Goal: Transaction & Acquisition: Purchase product/service

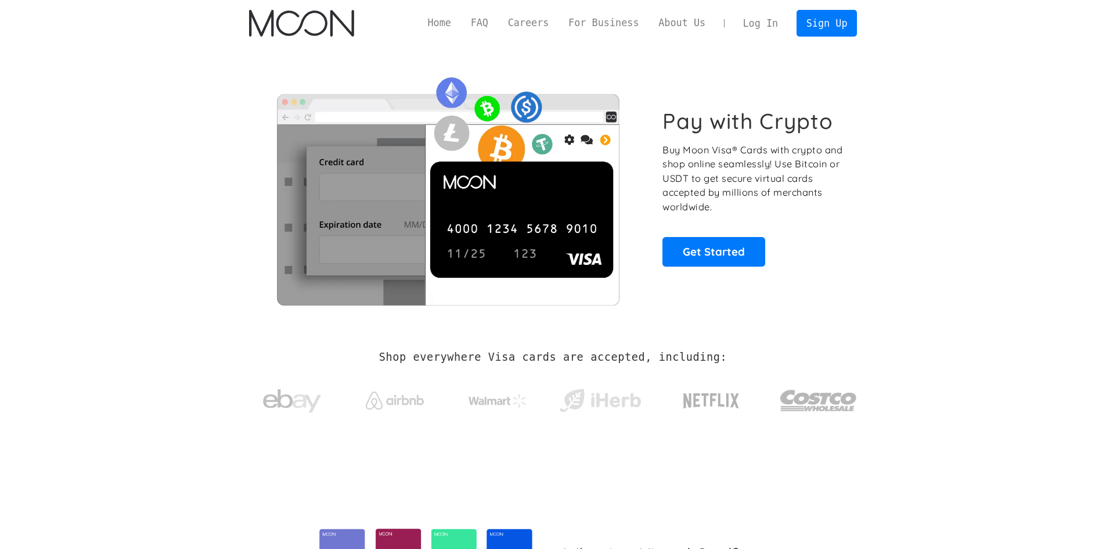
click at [759, 20] on link "Log In" at bounding box center [760, 23] width 55 height 26
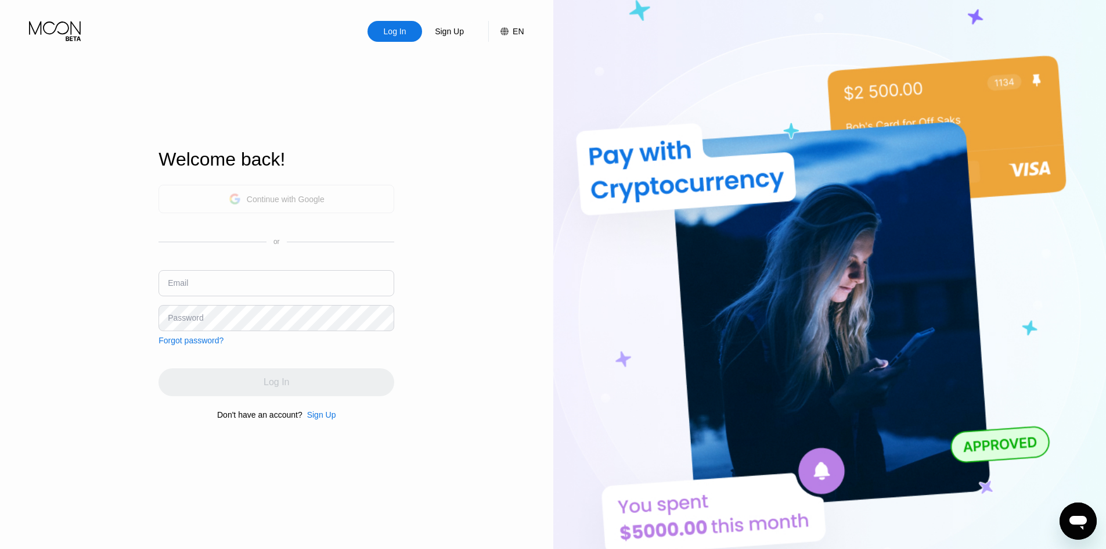
click at [286, 195] on div "Continue with Google" at bounding box center [286, 199] width 78 height 9
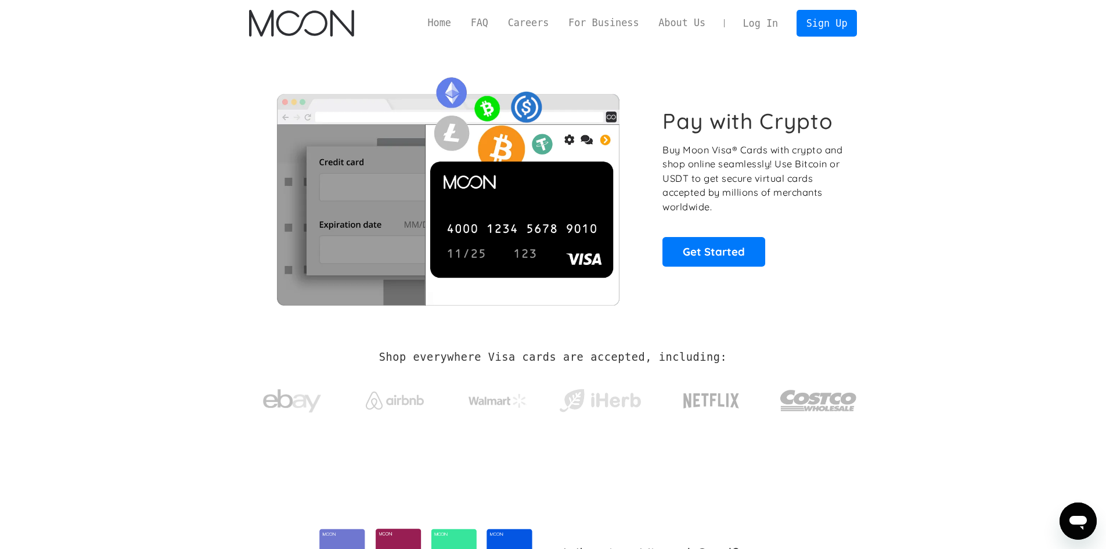
click at [771, 23] on link "Log In" at bounding box center [760, 23] width 55 height 26
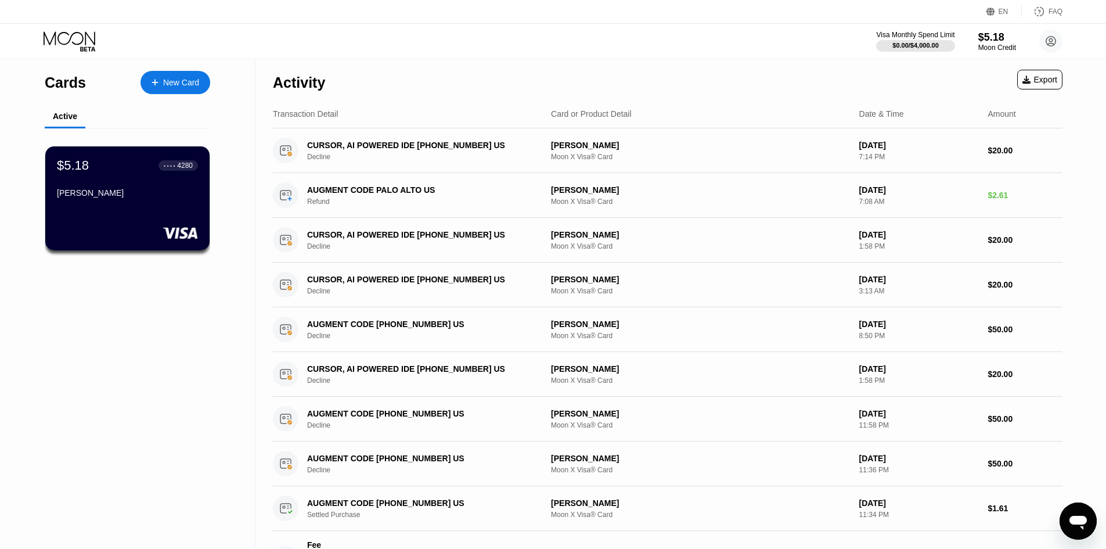
click at [187, 84] on div "New Card" at bounding box center [181, 83] width 36 height 10
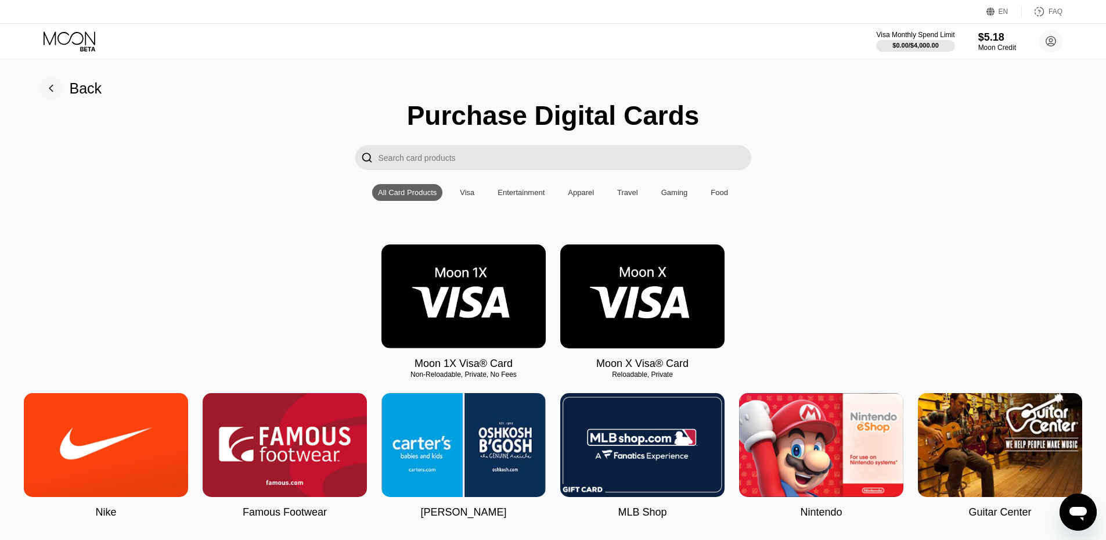
click at [470, 197] on div "Visa" at bounding box center [467, 192] width 15 height 9
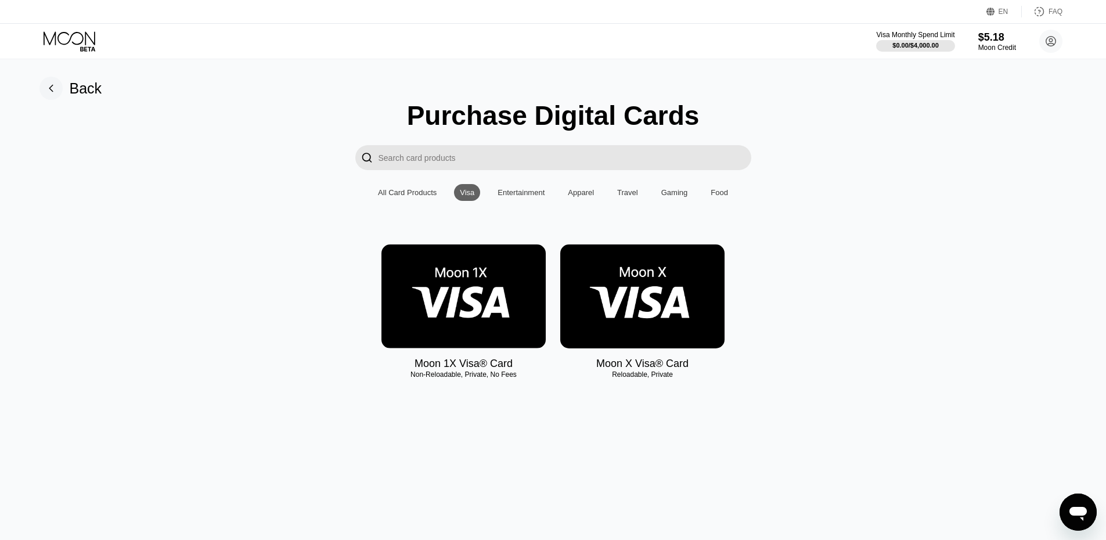
click at [471, 320] on img at bounding box center [463, 296] width 164 height 104
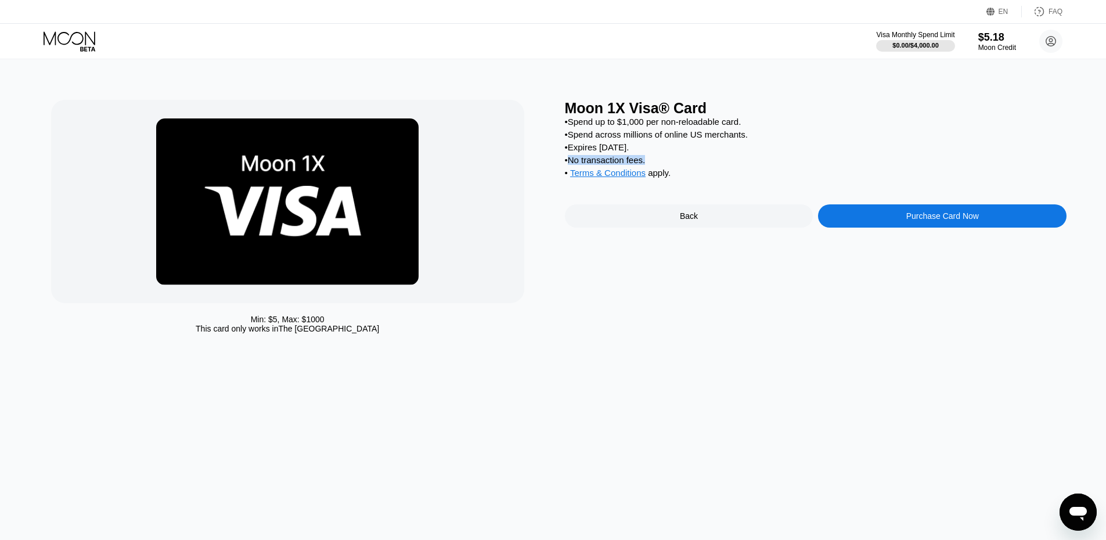
drag, startPoint x: 573, startPoint y: 168, endPoint x: 649, endPoint y: 170, distance: 75.5
click at [649, 165] on div "• No transaction fees." at bounding box center [816, 160] width 502 height 10
drag, startPoint x: 573, startPoint y: 143, endPoint x: 745, endPoint y: 141, distance: 172.5
click at [745, 139] on div "• Spend across millions of online US merchants." at bounding box center [816, 134] width 502 height 10
drag, startPoint x: 579, startPoint y: 129, endPoint x: 776, endPoint y: 130, distance: 196.8
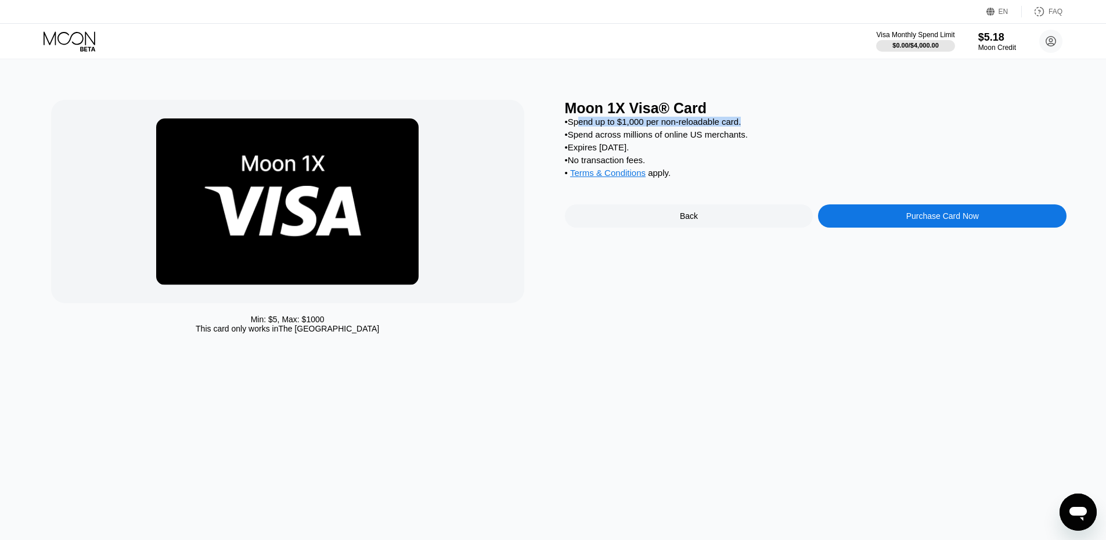
click at [776, 127] on div "• Spend up to $1,000 per non-reloadable card." at bounding box center [816, 122] width 502 height 10
click at [798, 122] on div "• Spend up to $1,000 per non-reloadable card." at bounding box center [816, 122] width 502 height 10
click at [693, 221] on div "Back" at bounding box center [689, 215] width 18 height 9
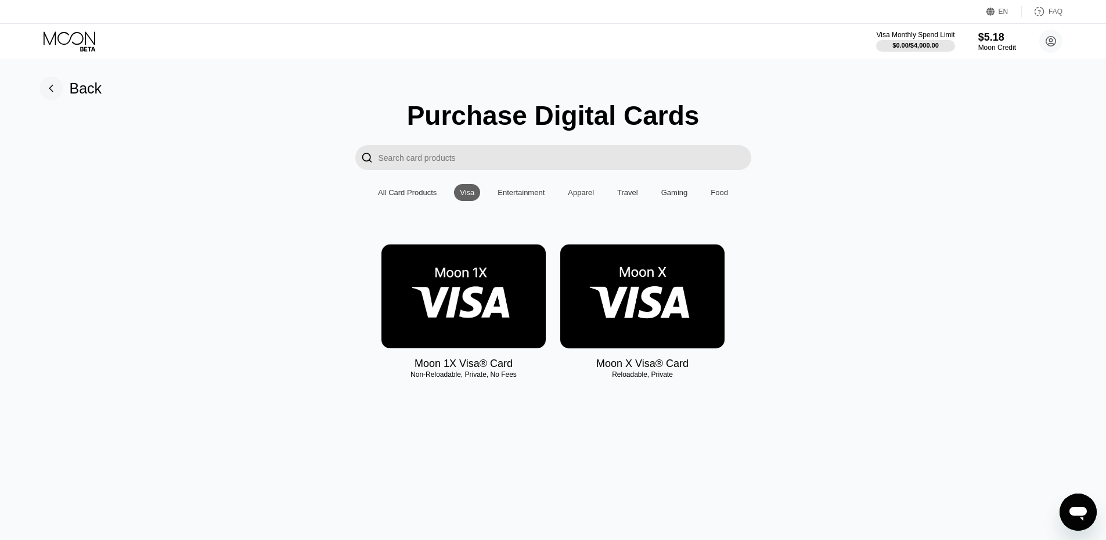
click at [678, 278] on img at bounding box center [642, 296] width 164 height 104
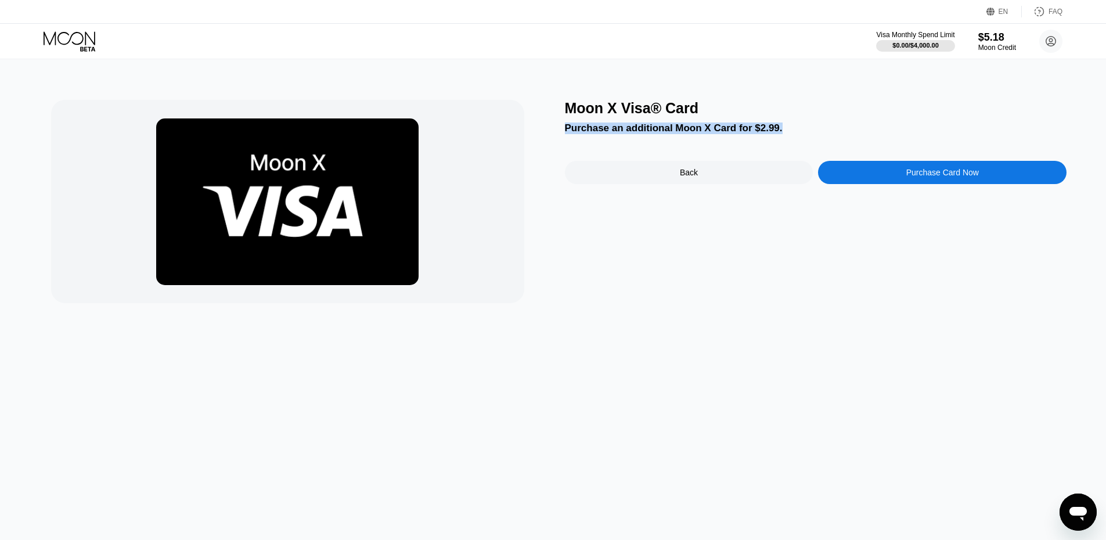
drag, startPoint x: 566, startPoint y: 135, endPoint x: 773, endPoint y: 138, distance: 207.9
click at [773, 138] on div "Moon X Visa® Card Purchase an additional Moon X Card for $2.99. Back Purchase C…" at bounding box center [816, 201] width 502 height 203
click at [684, 172] on div "Back" at bounding box center [689, 172] width 18 height 9
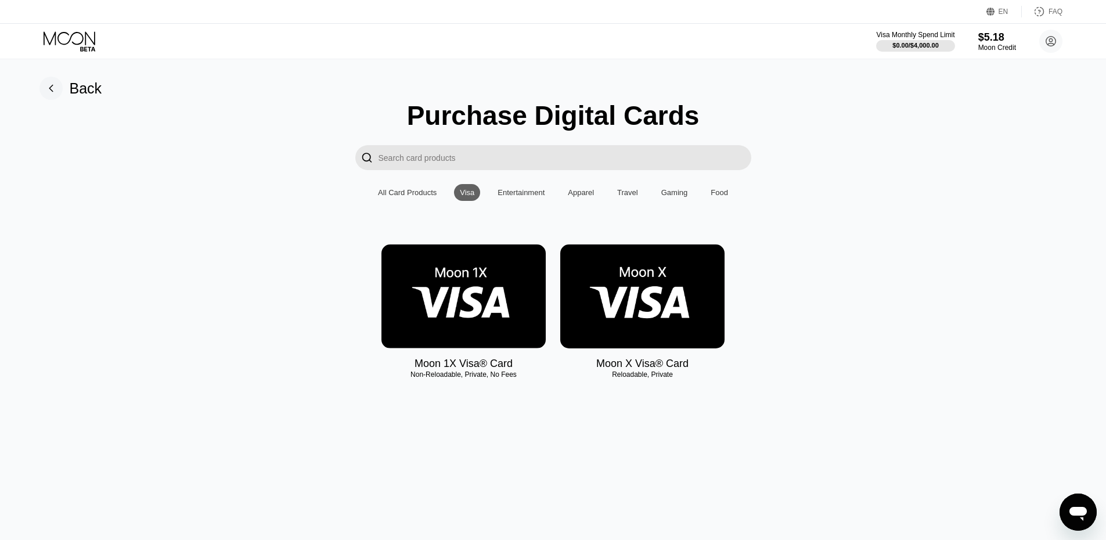
click at [461, 300] on img at bounding box center [463, 296] width 164 height 104
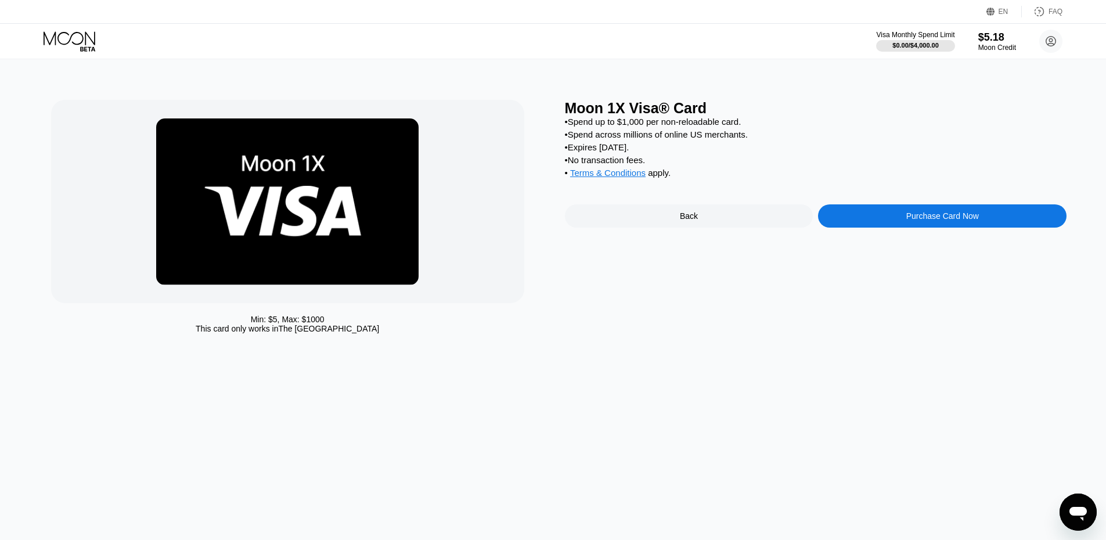
click at [964, 221] on div "Purchase Card Now" at bounding box center [942, 215] width 73 height 9
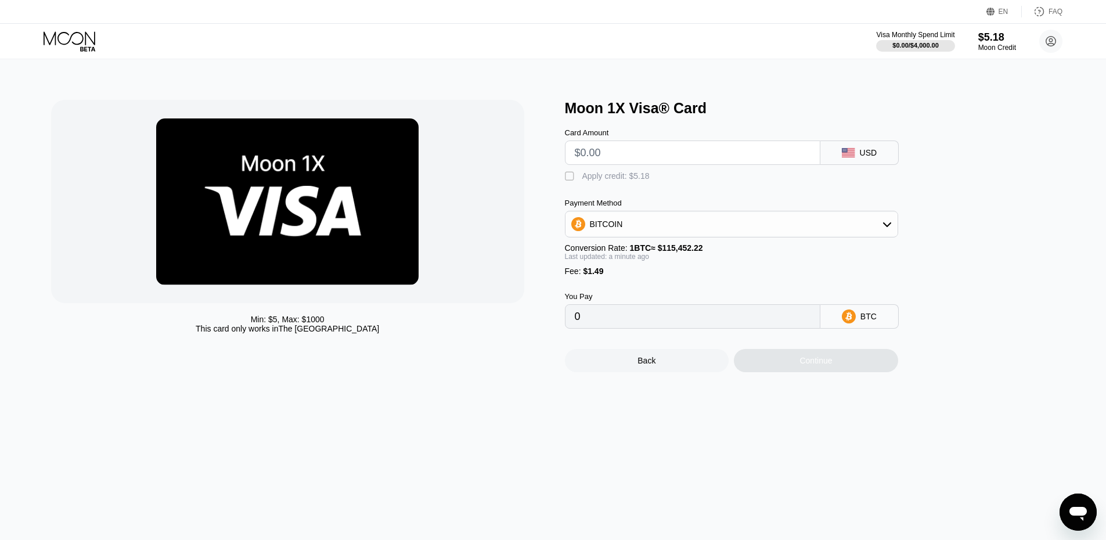
click at [732, 159] on input "text" at bounding box center [693, 152] width 236 height 23
click at [687, 231] on div "BITCOIN" at bounding box center [732, 224] width 332 height 23
click at [646, 285] on span "USDT on TRON" at bounding box center [622, 281] width 59 height 9
type input "0.00"
click at [610, 153] on input "text" at bounding box center [693, 152] width 236 height 23
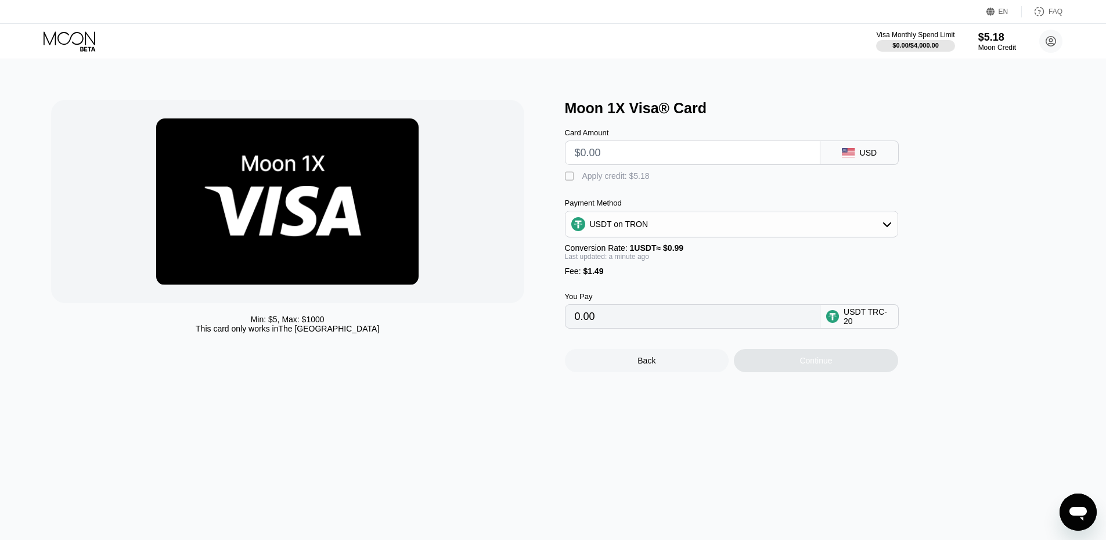
type input "$1"
type input "2.52"
type input "$10"
type input "11.61"
type input "$100"
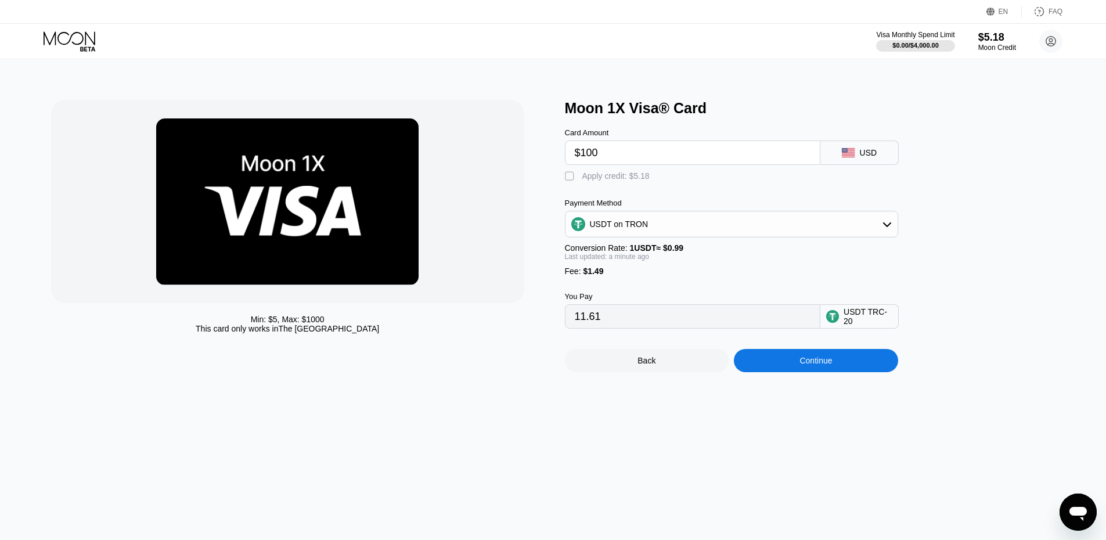
type input "102.52"
type input "$100"
click at [676, 236] on div "USDT on TRON" at bounding box center [732, 224] width 332 height 23
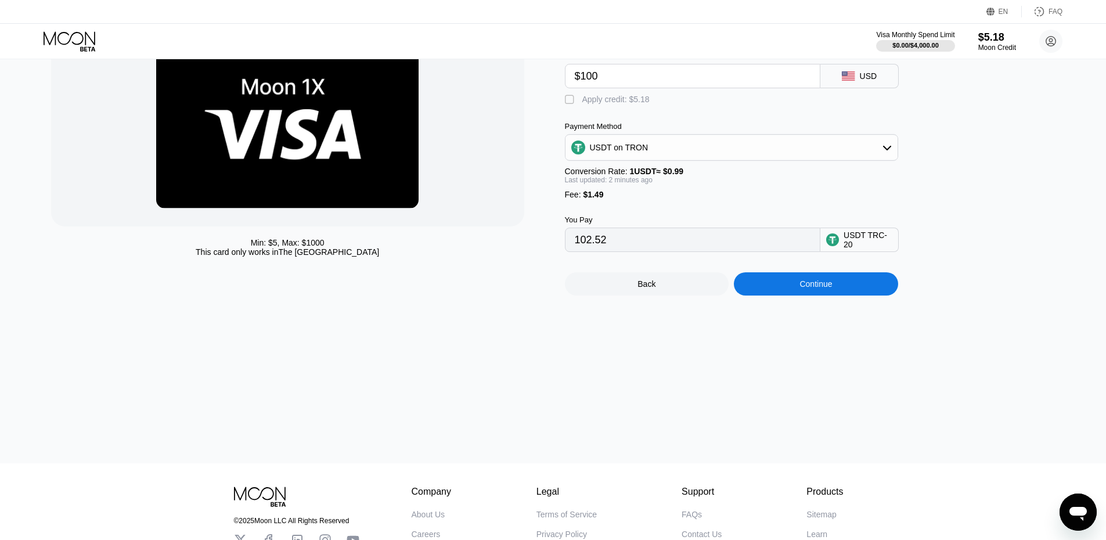
scroll to position [178, 0]
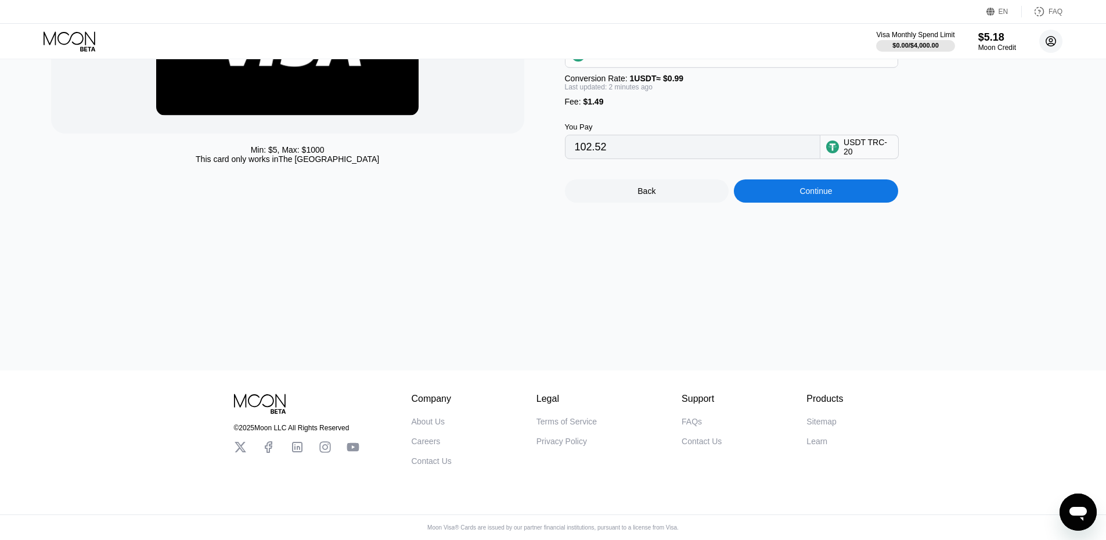
click at [1049, 41] on icon at bounding box center [1051, 41] width 6 height 6
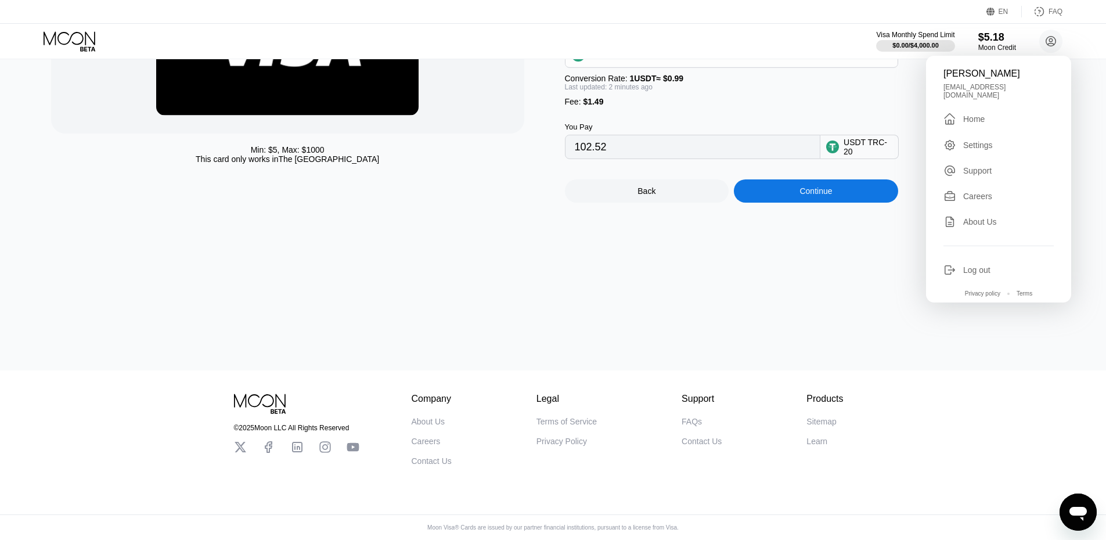
click at [747, 241] on div "Min: $ 5 , Max: $ 1000 This card only works in The United States Moon 1X Visa® …" at bounding box center [553, 130] width 1115 height 481
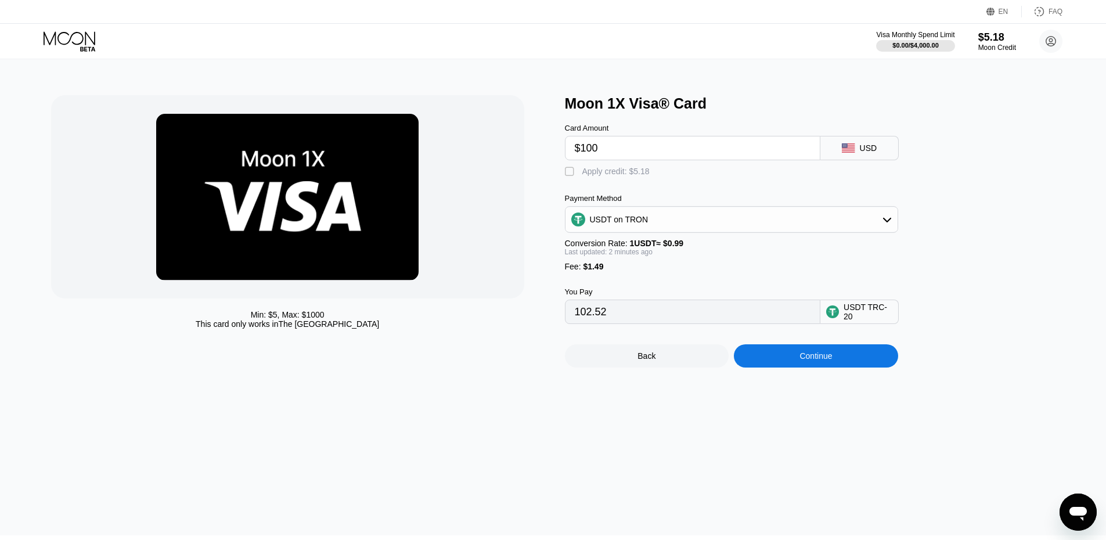
scroll to position [0, 0]
